Goal: Use online tool/utility: Utilize a website feature to perform a specific function

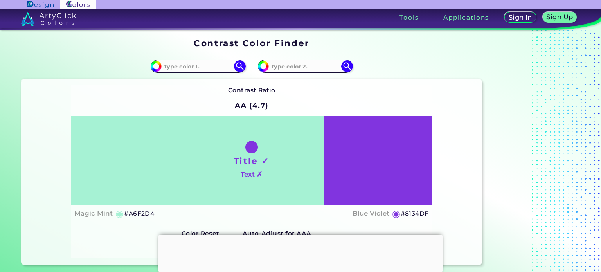
click at [292, 63] on input at bounding box center [305, 66] width 73 height 11
paste input "#7DC8F7"
type input "#7DC8F7"
click at [346, 66] on img at bounding box center [347, 66] width 14 height 14
type input "#7dc8f7"
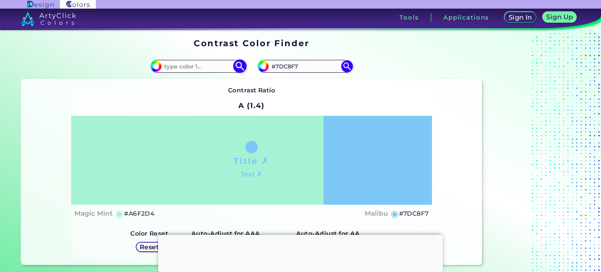
click at [225, 64] on input at bounding box center [198, 66] width 73 height 11
paste input "#BEFD73"
type input "#BEFD73"
click at [241, 66] on img at bounding box center [240, 66] width 14 height 14
type input "#befd73"
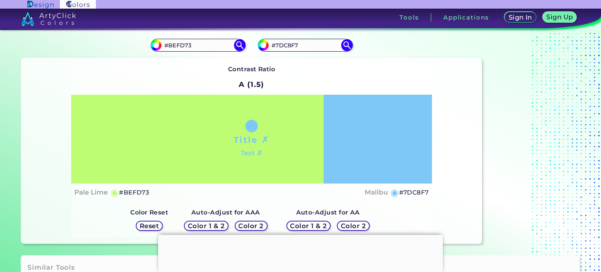
scroll to position [20, 0]
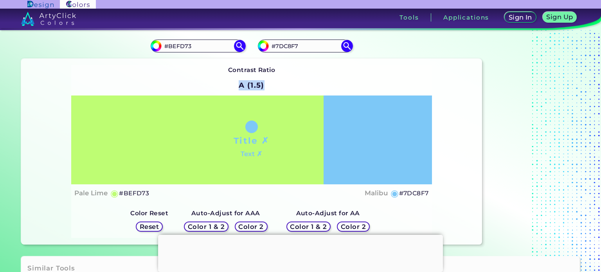
drag, startPoint x: 241, startPoint y: 86, endPoint x: 263, endPoint y: 92, distance: 22.7
click at [263, 92] on h2 "A (1.5)" at bounding box center [251, 85] width 32 height 17
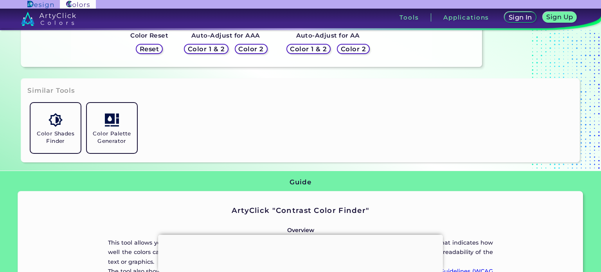
scroll to position [0, 0]
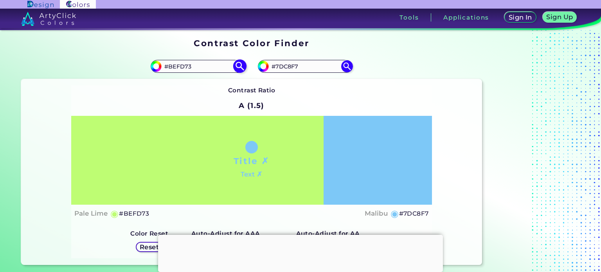
click at [210, 66] on input "#BEFD73" at bounding box center [198, 66] width 73 height 11
drag, startPoint x: 169, startPoint y: 67, endPoint x: 203, endPoint y: 69, distance: 34.1
click at [203, 69] on input "#BEFD73" at bounding box center [198, 66] width 73 height 11
type input "#AAD58E"
click at [233, 68] on img at bounding box center [240, 66] width 14 height 14
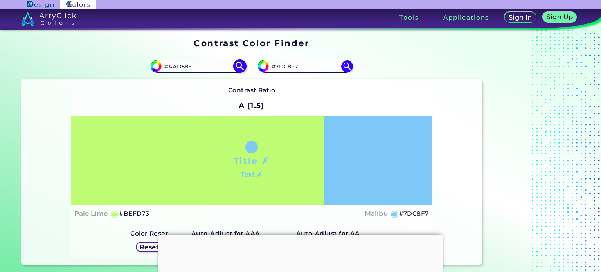
type input "#aad58e"
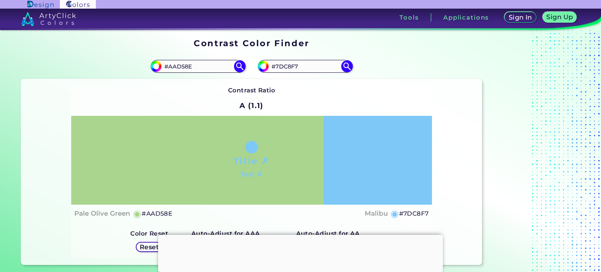
drag, startPoint x: 273, startPoint y: 70, endPoint x: 294, endPoint y: 73, distance: 20.9
click at [294, 73] on div "#7dc8f7 #7DC8F7" at bounding box center [367, 66] width 230 height 25
drag, startPoint x: 278, startPoint y: 67, endPoint x: 336, endPoint y: 68, distance: 57.5
click at [336, 68] on input "#7DC8F7" at bounding box center [305, 66] width 73 height 11
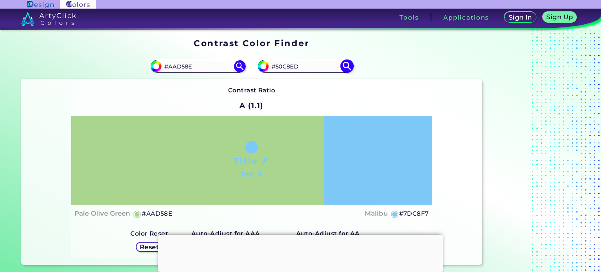
type input "#50C8ED"
click at [349, 66] on img at bounding box center [347, 66] width 14 height 14
type input "#50c8ed"
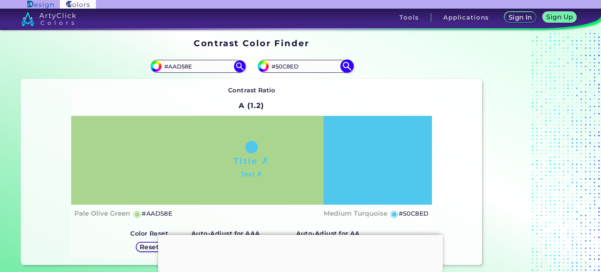
drag, startPoint x: 279, startPoint y: 67, endPoint x: 325, endPoint y: 65, distance: 46.6
click at [325, 65] on input "#50C8ED" at bounding box center [305, 66] width 73 height 11
type input "#5FDAFF"
type input "#5fdaff"
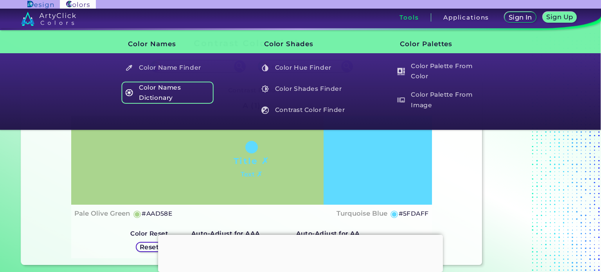
click at [194, 85] on h5 "Color Names Dictionary" at bounding box center [168, 92] width 92 height 22
